Goal: Check status: Check status

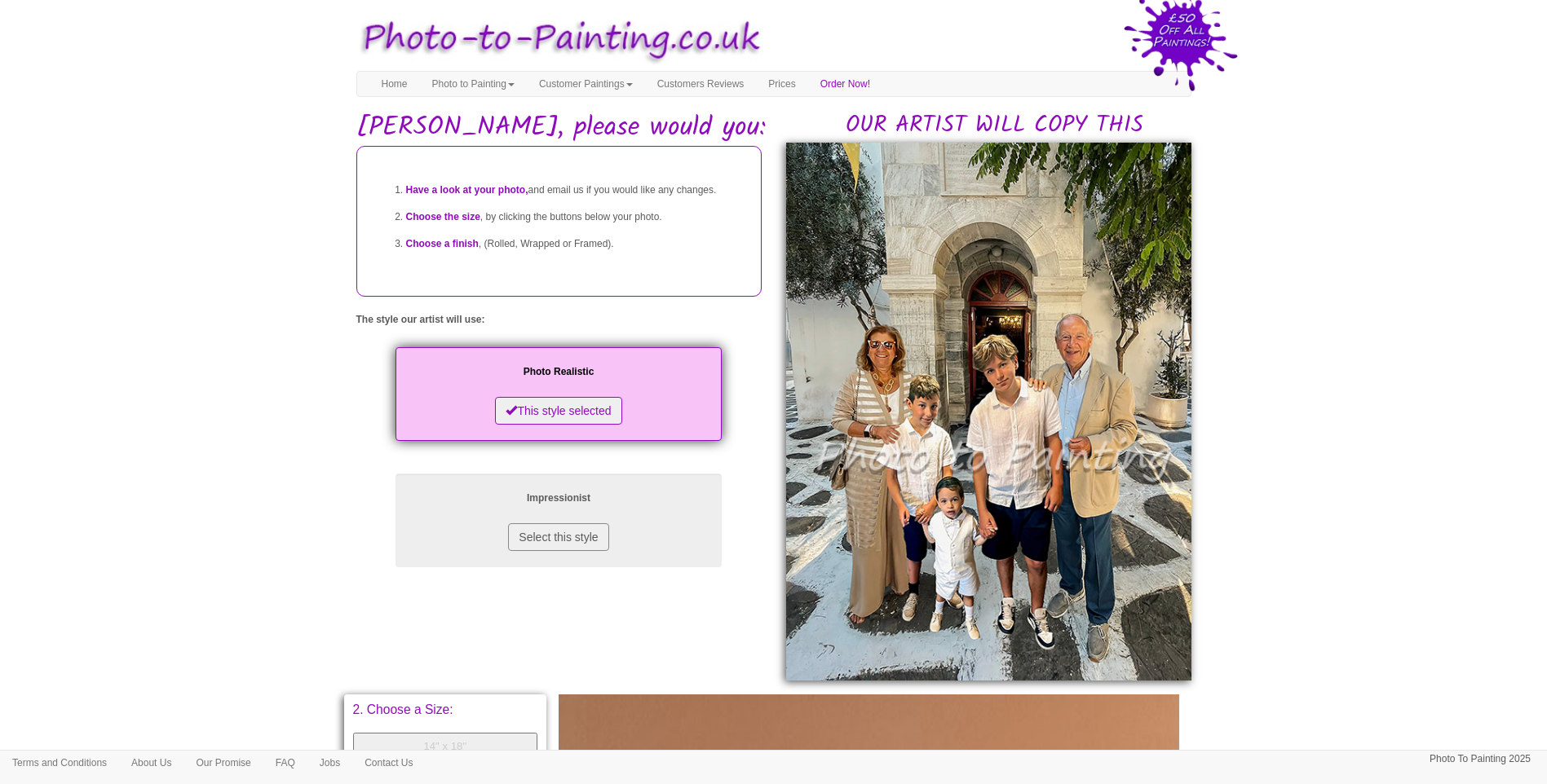
click at [1316, 533] on body "Your painting - risk free Toggle navigation Menu Home Photo to Painting Photo t…" at bounding box center [773, 699] width 1547 height 1381
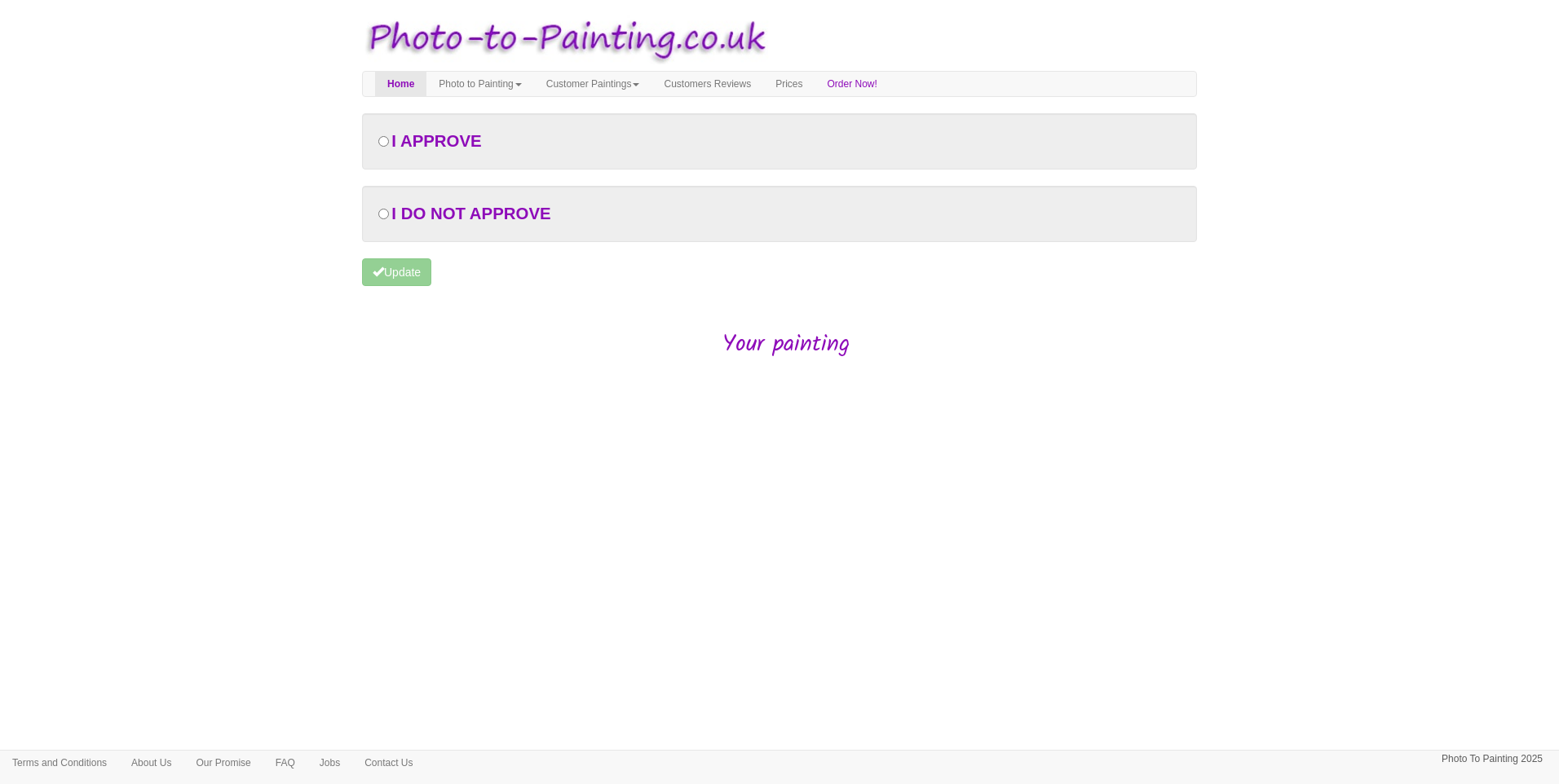
click at [561, 449] on body "Your painting - risk free Toggle navigation Menu Home Photo to Painting Photo t…" at bounding box center [779, 236] width 1559 height 455
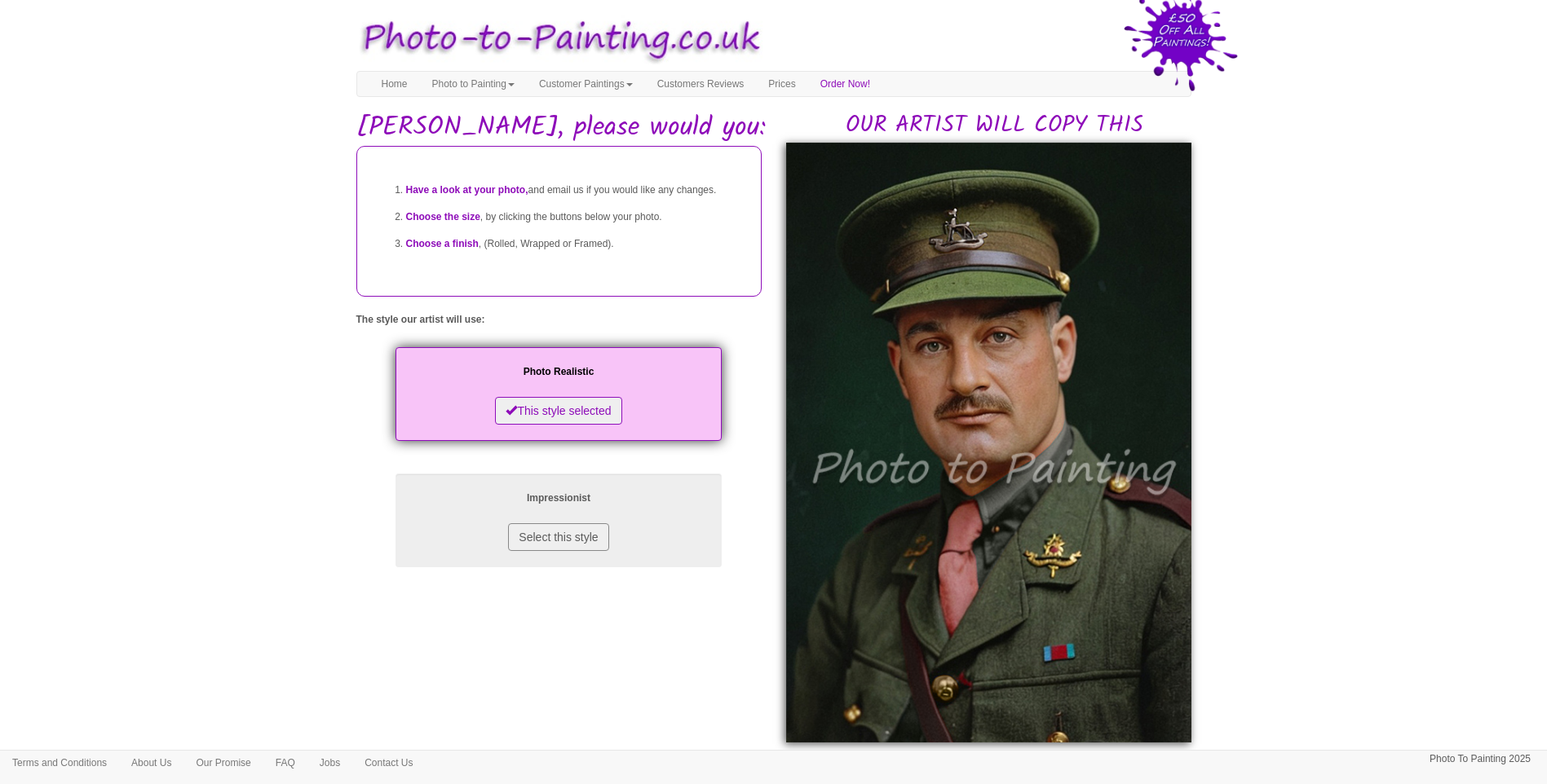
drag, startPoint x: 1449, startPoint y: 437, endPoint x: 1433, endPoint y: 438, distance: 16.0
click at [1449, 437] on body "Your painting - risk free Toggle navigation Menu Home Photo to Painting Photo t…" at bounding box center [773, 730] width 1547 height 1444
click at [1319, 531] on body "Your painting - risk free Toggle navigation Menu Home Photo to Painting Photo t…" at bounding box center [773, 730] width 1547 height 1444
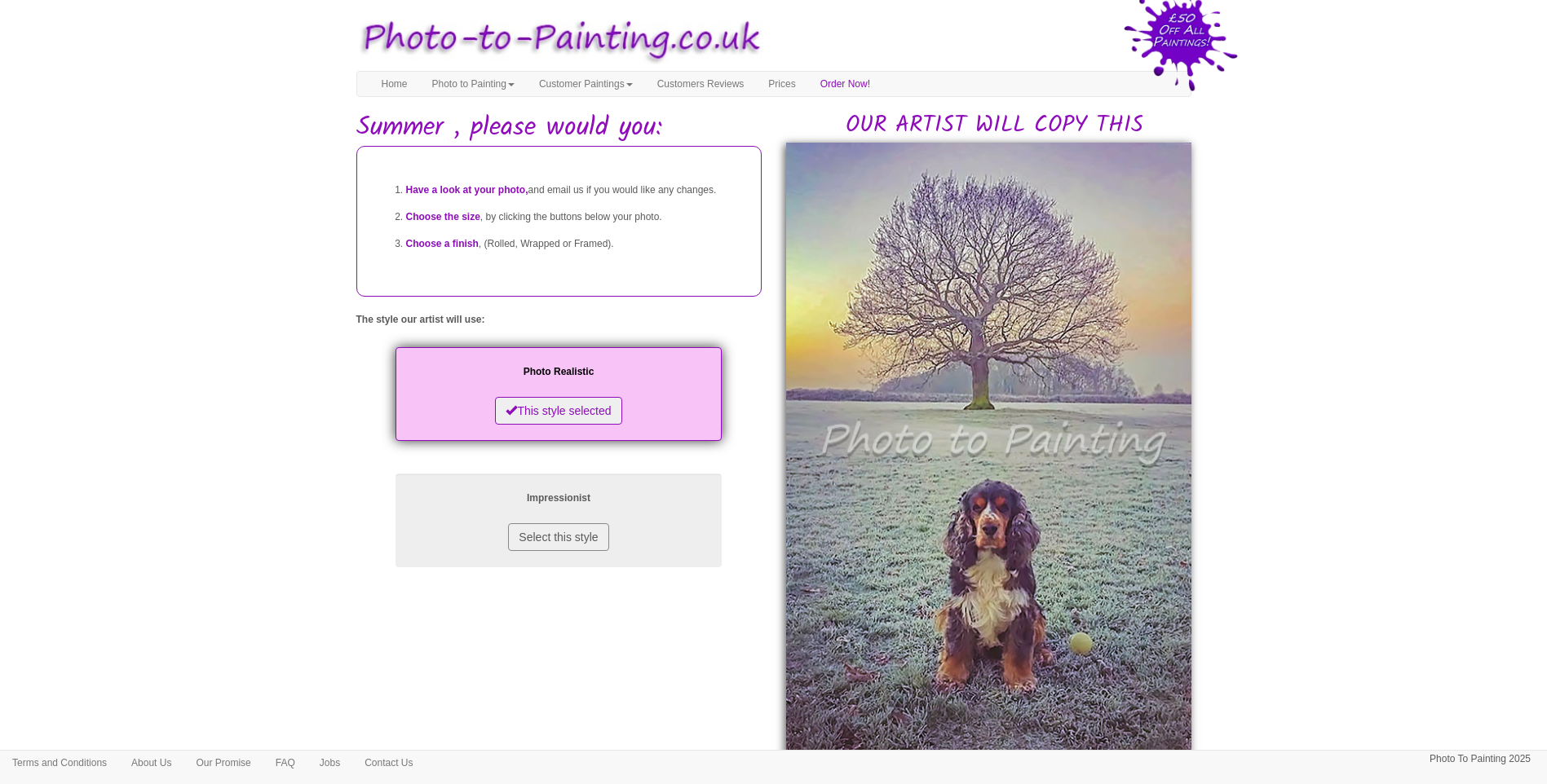
click at [1350, 536] on body "Your painting - risk free Toggle navigation Menu Home Photo to Painting Photo t…" at bounding box center [773, 750] width 1547 height 1484
